Goal: Task Accomplishment & Management: Manage account settings

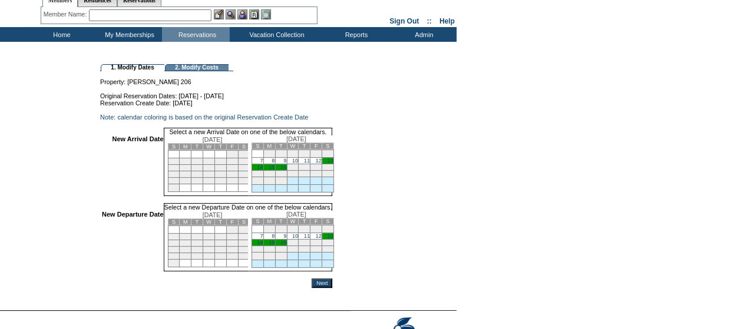
scroll to position [41, 0]
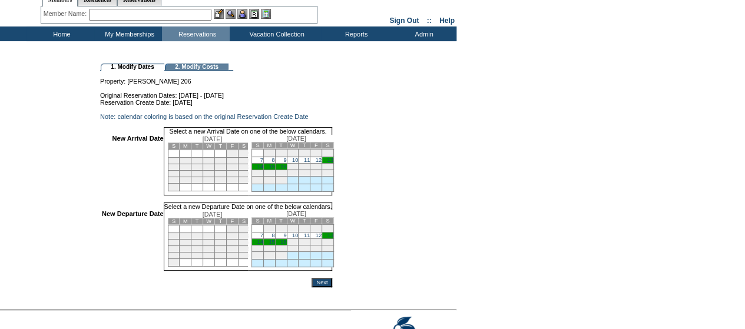
click at [310, 163] on link "11" at bounding box center [307, 160] width 6 height 6
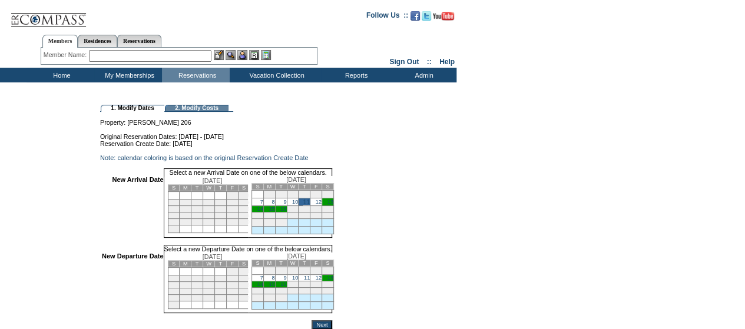
click at [286, 287] on link "16" at bounding box center [283, 284] width 6 height 6
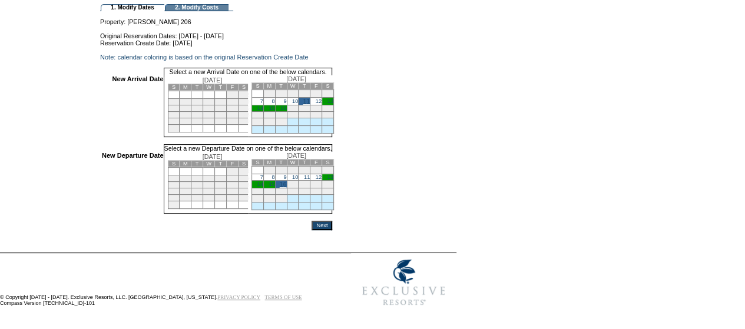
click at [332, 222] on input "Next" at bounding box center [321, 225] width 21 height 9
